Goal: Task Accomplishment & Management: Manage account settings

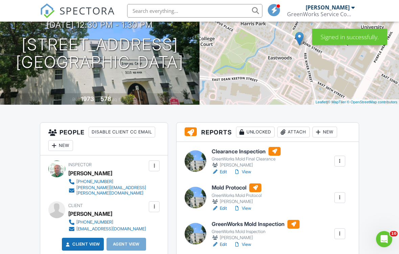
click at [302, 129] on div "Attach" at bounding box center [293, 132] width 32 height 11
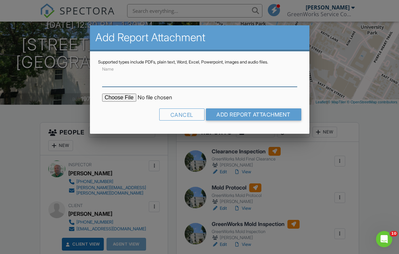
click at [235, 80] on input "Name" at bounding box center [199, 78] width 195 height 17
type input "Lab Results"
click at [114, 102] on input "file" at bounding box center [159, 98] width 115 height 8
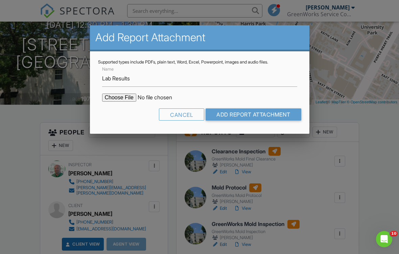
type input "C:\fakepath\MoldReport_53030040_ForPrint.pdf"
click at [285, 113] on input "Add Report Attachment" at bounding box center [254, 115] width 96 height 12
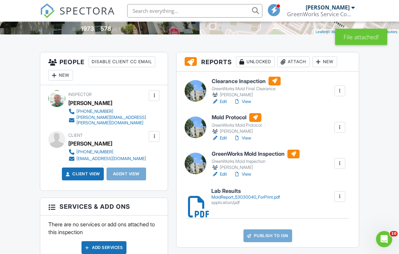
click at [273, 193] on h6 "Lab Results" at bounding box center [245, 191] width 69 height 6
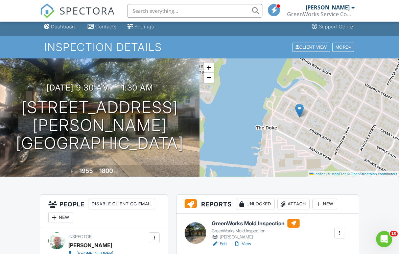
click at [290, 200] on div "Attach" at bounding box center [293, 204] width 32 height 11
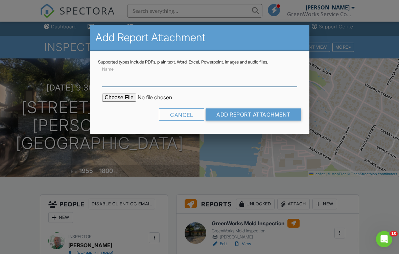
click at [250, 80] on input "Name" at bounding box center [199, 78] width 195 height 17
type input "Lab Results"
click at [118, 98] on input "file" at bounding box center [159, 98] width 115 height 8
type input "C:\fakepath\MoldReport_53029806_ForPrint.pdf"
click at [278, 110] on input "Add Report Attachment" at bounding box center [254, 115] width 96 height 12
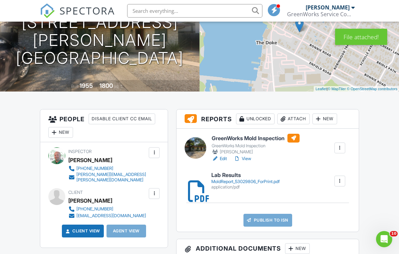
click at [277, 179] on div "MoldReport_53029806_ForPrint.pdf" at bounding box center [245, 181] width 68 height 5
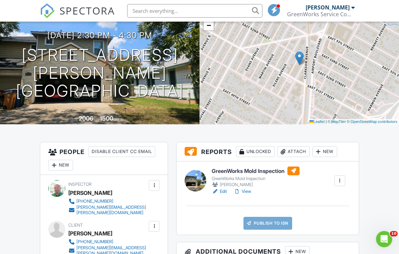
click at [298, 151] on div "Attach" at bounding box center [293, 151] width 32 height 11
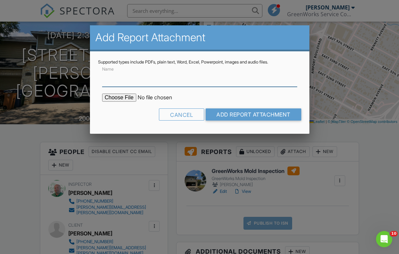
click at [228, 86] on input "Name" at bounding box center [199, 78] width 195 height 17
type input "Lab results"
click at [112, 99] on input "file" at bounding box center [159, 98] width 115 height 8
type input "C:\fakepath\MoldReport_53030300_ForPrint.pdf"
click at [281, 113] on input "Add Report Attachment" at bounding box center [254, 115] width 96 height 12
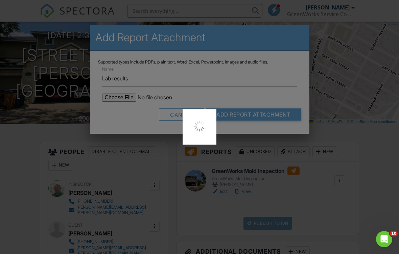
scroll to position [65, 0]
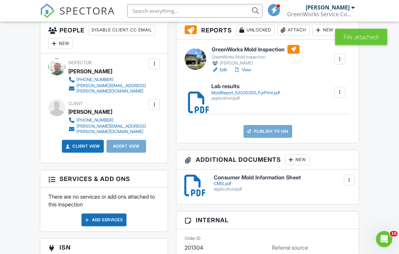
scroll to position [186, 0]
